Goal: Navigation & Orientation: Understand site structure

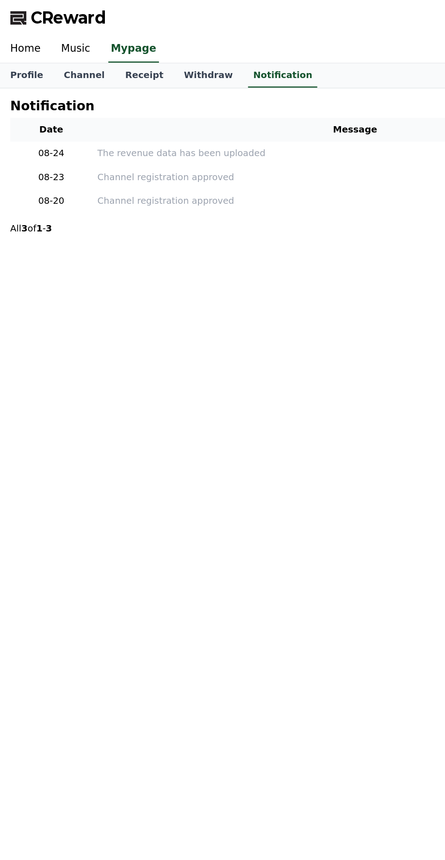
click at [62, 48] on link "Channel" at bounding box center [60, 53] width 44 height 17
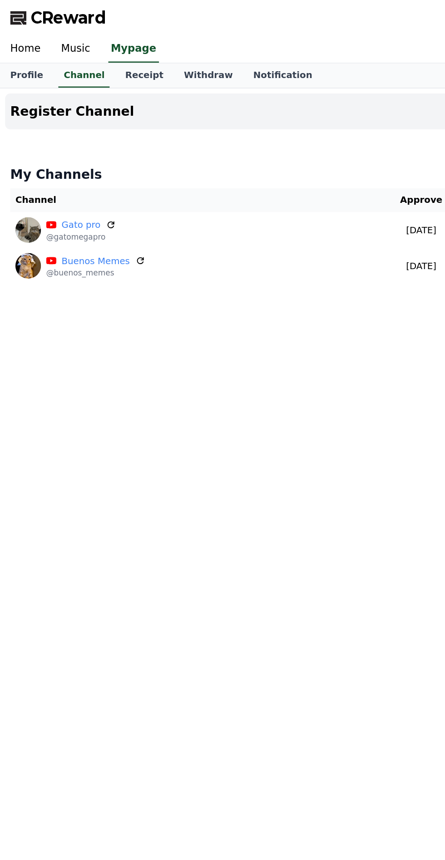
click at [60, 26] on link "Music" at bounding box center [53, 34] width 35 height 19
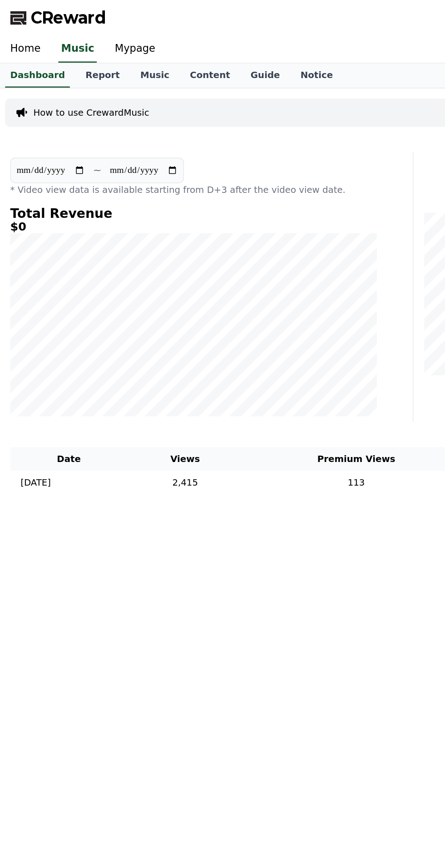
click at [128, 50] on link "Content" at bounding box center [148, 53] width 43 height 17
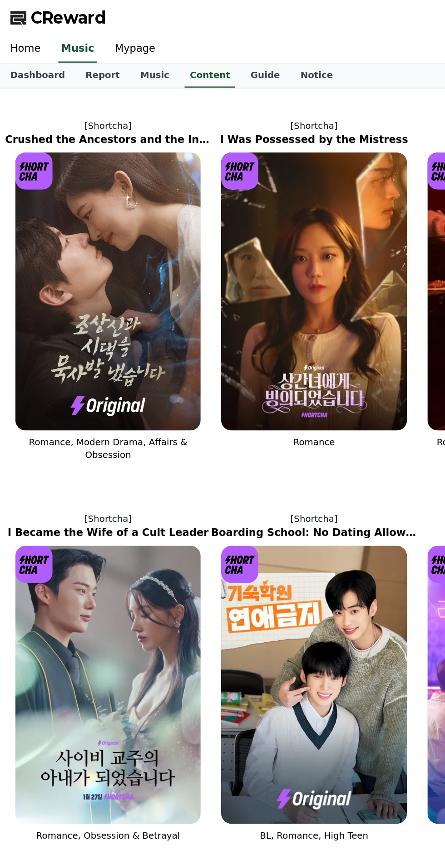
click at [170, 45] on link "Guide" at bounding box center [187, 53] width 35 height 17
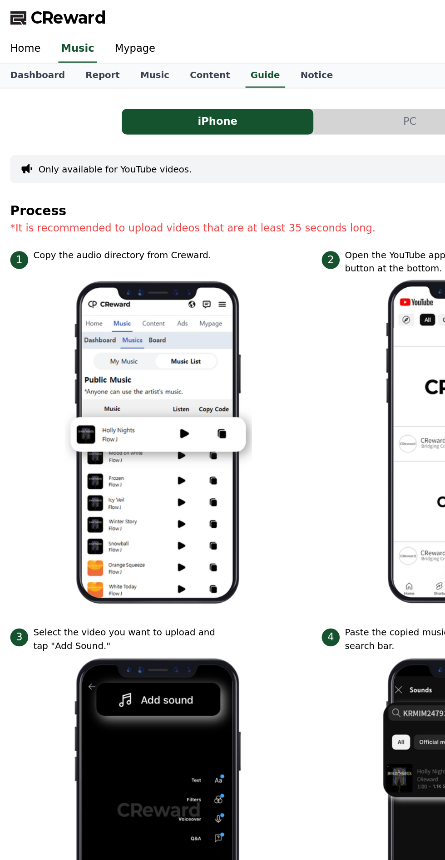
click at [206, 52] on link "Notice" at bounding box center [225, 53] width 38 height 17
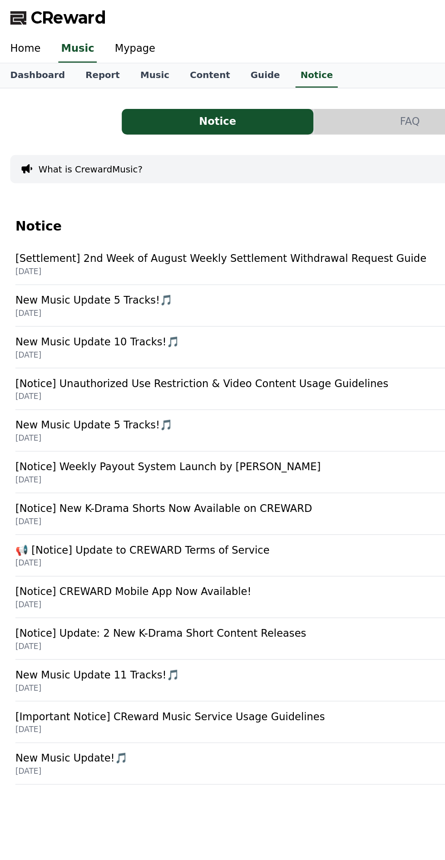
click at [66, 58] on link "Report" at bounding box center [72, 53] width 39 height 17
